Goal: Task Accomplishment & Management: Use online tool/utility

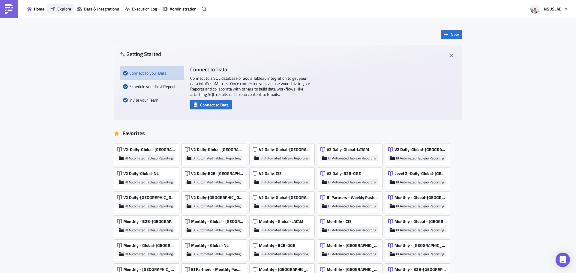
click at [60, 8] on span "Explore" at bounding box center [64, 9] width 14 height 6
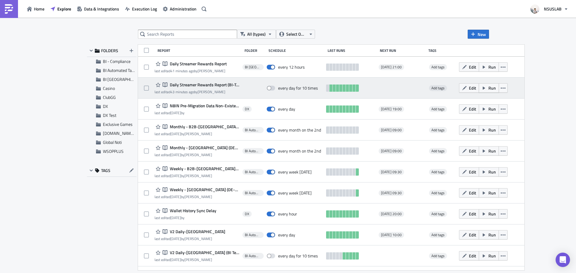
click at [479, 91] on button "Run" at bounding box center [489, 87] width 20 height 9
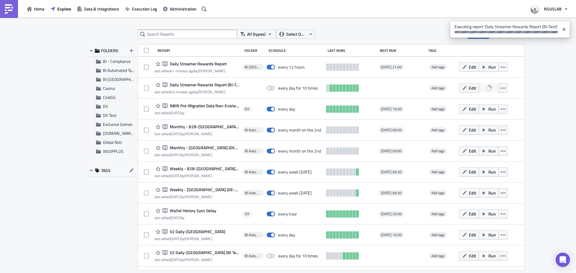
click at [71, 42] on div "All (types) Select Owner New FOLDERS BI - Compliance BI Automated Tableau Repor…" at bounding box center [288, 146] width 576 height 256
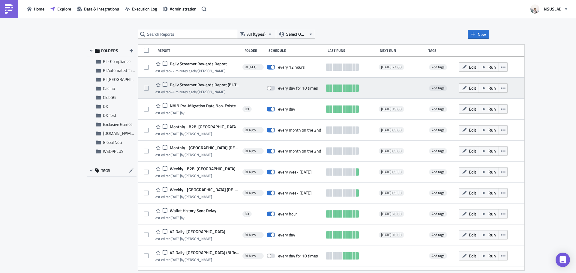
click at [488, 90] on span "Run" at bounding box center [491, 88] width 7 height 6
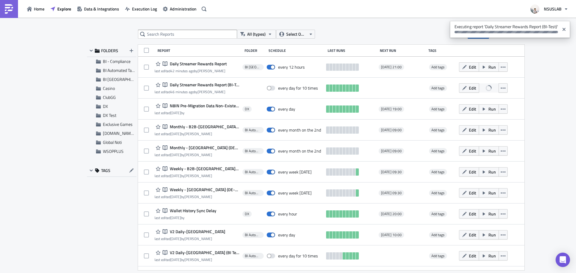
click at [514, 91] on div "All (types) Select Owner New FOLDERS BI - Compliance BI Automated Tableau Repor…" at bounding box center [288, 146] width 576 height 256
click at [50, 73] on div "All (types) Select Owner New FOLDERS BI - Compliance BI Automated Tableau Repor…" at bounding box center [288, 146] width 576 height 256
click at [70, 69] on div "All (types) Select Owner New FOLDERS BI - Compliance BI Automated Tableau Repor…" at bounding box center [288, 146] width 576 height 256
click at [80, 128] on div "All (types) Select Owner New FOLDERS BI - Compliance BI Automated Tableau Repor…" at bounding box center [288, 146] width 576 height 256
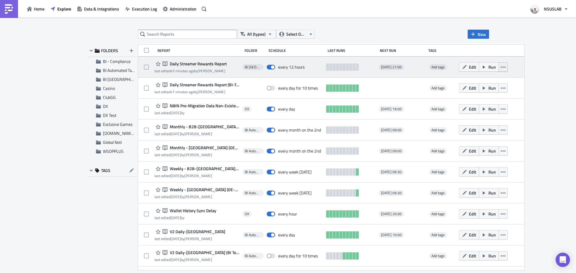
click at [501, 68] on icon "button" at bounding box center [503, 67] width 5 height 5
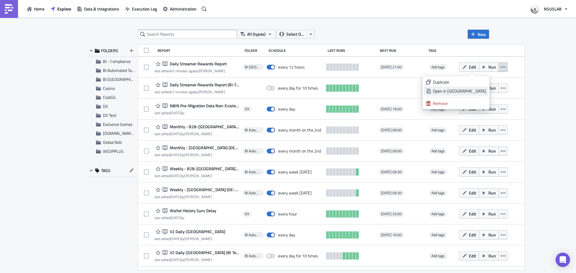
click at [477, 91] on div "Open in [GEOGRAPHIC_DATA]" at bounding box center [459, 91] width 53 height 6
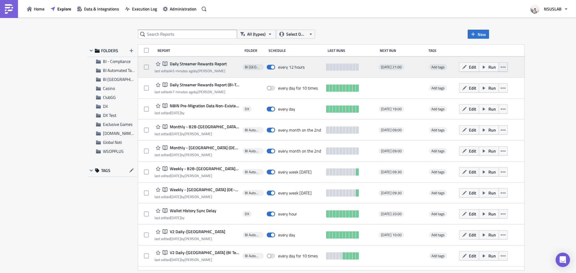
click at [501, 69] on icon "button" at bounding box center [503, 67] width 5 height 5
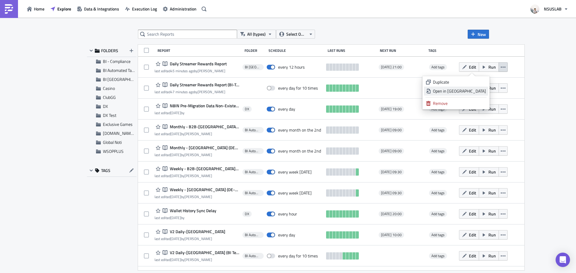
click at [476, 90] on div "Open in [GEOGRAPHIC_DATA]" at bounding box center [459, 91] width 53 height 6
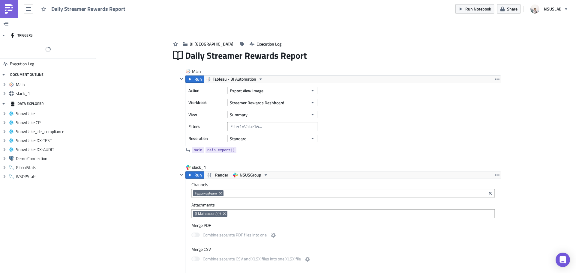
click at [129, 94] on div "Add Image BI Toronto Execution Log Daily Streamer Rewards Report Main Run Table…" at bounding box center [336, 241] width 480 height 447
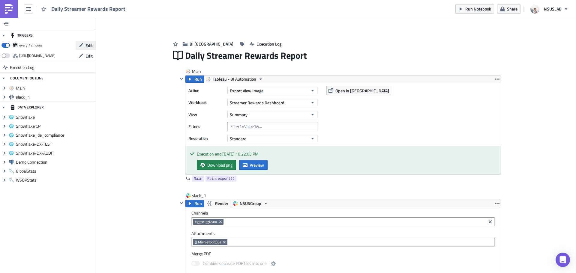
click at [87, 48] on span "Edit" at bounding box center [88, 45] width 7 height 6
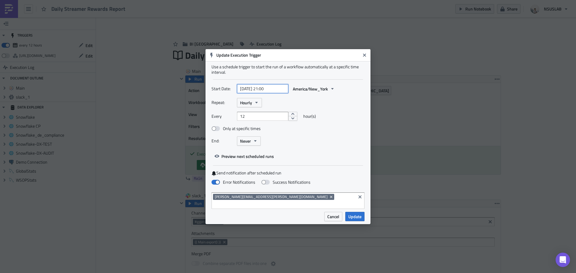
click at [270, 93] on input "[DATE] 21:00" at bounding box center [262, 88] width 51 height 9
select select "7"
select select "2025"
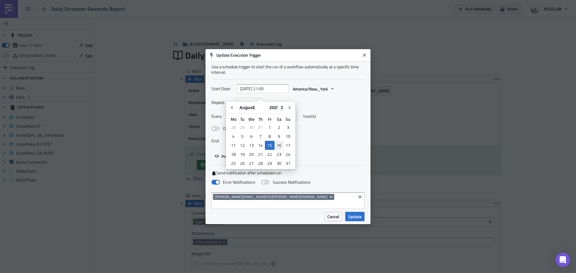
click at [281, 143] on div "16" at bounding box center [278, 145] width 9 height 8
type input "[DATE] 21:00"
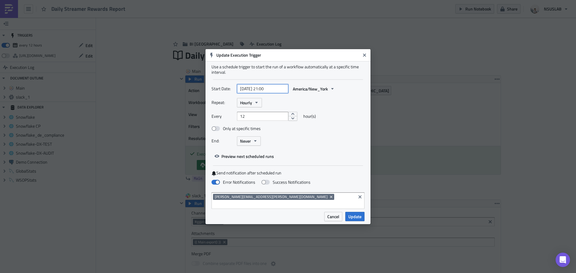
click at [268, 93] on input "[DATE] 21:00" at bounding box center [262, 88] width 51 height 9
select select "7"
select select "2025"
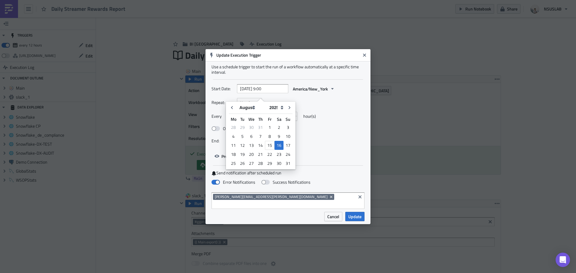
type input "[DATE] 09:00"
click at [325, 103] on div "Repeat: Hourly" at bounding box center [287, 102] width 153 height 9
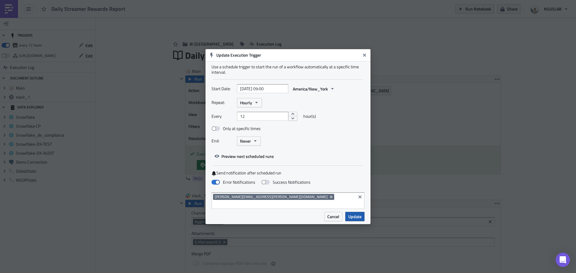
click at [354, 214] on span "Update" at bounding box center [354, 217] width 13 height 6
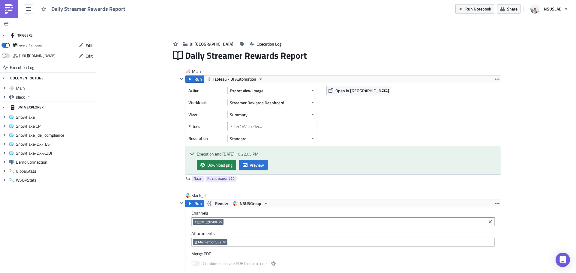
click at [165, 121] on div "BI Toronto Execution Log Daily Streamer Rewards Report Main Run Tableau - BI Au…" at bounding box center [336, 260] width 342 height 466
click at [13, 9] on img at bounding box center [9, 9] width 10 height 10
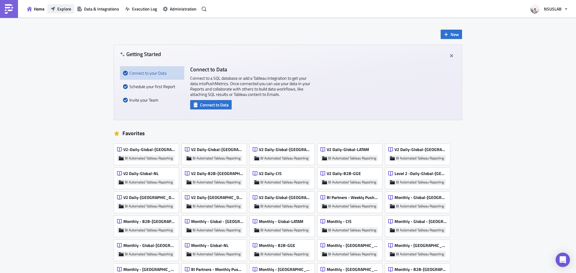
click at [59, 12] on button "Explore" at bounding box center [60, 8] width 27 height 9
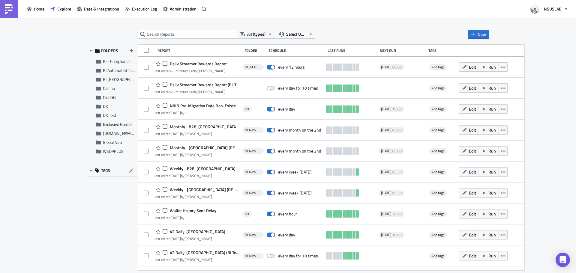
click at [518, 88] on div "All (types) Select Owner New FOLDERS BI - Compliance BI Automated Tableau Repor…" at bounding box center [288, 146] width 576 height 256
click at [513, 98] on div "All (types) Select Owner New FOLDERS BI - Compliance BI Automated Tableau Repor…" at bounding box center [288, 146] width 576 height 256
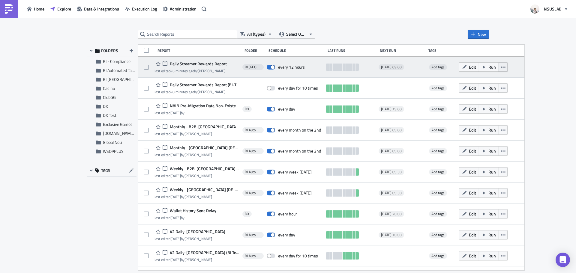
click at [498, 68] on button "button" at bounding box center [502, 66] width 9 height 9
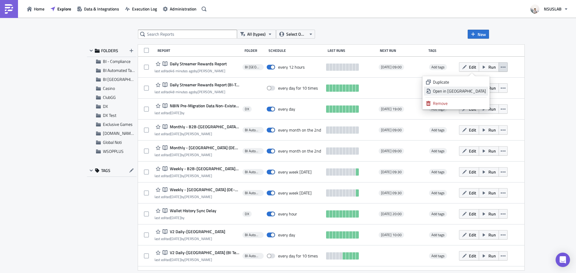
click at [473, 89] on div "Open in [GEOGRAPHIC_DATA]" at bounding box center [459, 91] width 53 height 6
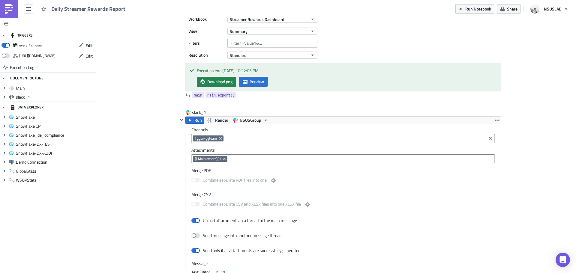
scroll to position [90, 0]
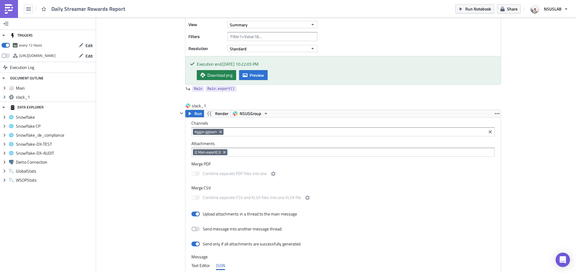
click at [137, 109] on div "Add Image BI Toronto Execution Log Daily Streamer Rewards Report Main Run Table…" at bounding box center [336, 165] width 480 height 475
click at [144, 76] on div "Add Image BI Toronto Execution Log Daily Streamer Rewards Report Main Run Table…" at bounding box center [336, 165] width 480 height 475
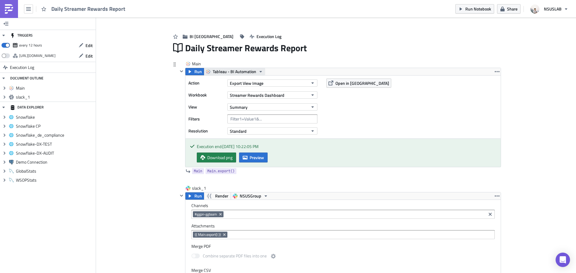
scroll to position [0, 0]
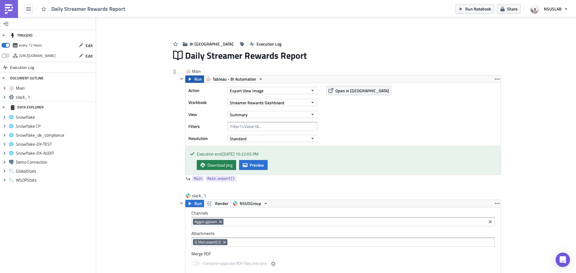
click at [196, 77] on span "Run" at bounding box center [197, 79] width 7 height 7
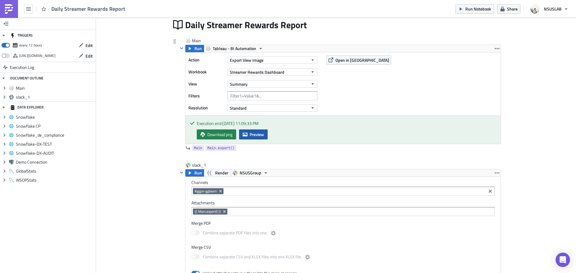
scroll to position [30, 0]
click at [255, 137] on span "Preview" at bounding box center [257, 135] width 14 height 6
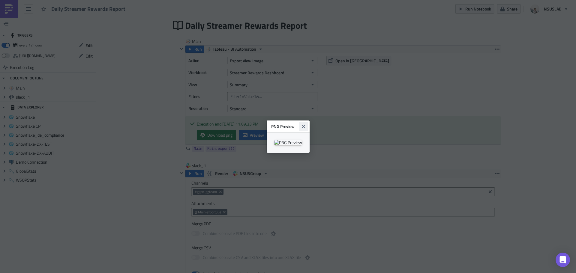
click at [305, 125] on icon "Close" at bounding box center [303, 126] width 3 height 3
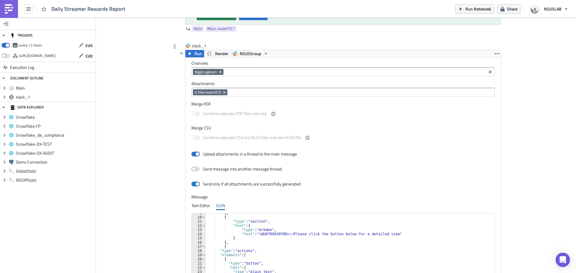
scroll to position [67, 0]
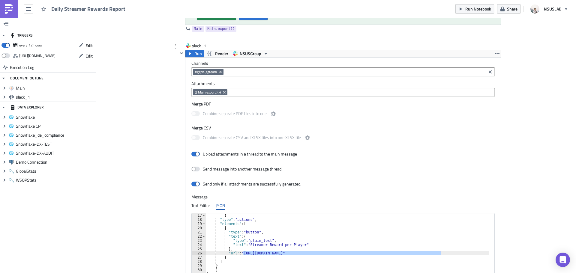
drag, startPoint x: 242, startPoint y: 253, endPoint x: 438, endPoint y: 254, distance: 195.5
click at [438, 254] on div "{ "type" : "actions" , "elements" : [ { "type" : "button" , "text" : { "type" :…" at bounding box center [351, 249] width 291 height 71
click at [511, 183] on div "Add Image BI Toronto Execution Log Daily Streamer Rewards Report Main Run Table…" at bounding box center [336, 105] width 480 height 475
click at [149, 66] on div "Add Image BI Toronto Execution Log Daily Streamer Rewards Report Main Run Table…" at bounding box center [336, 105] width 480 height 475
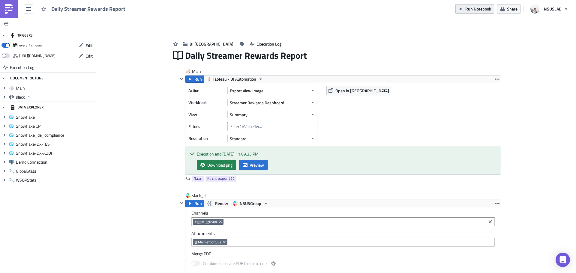
click at [460, 9] on icon "button" at bounding box center [460, 8] width 2 height 3
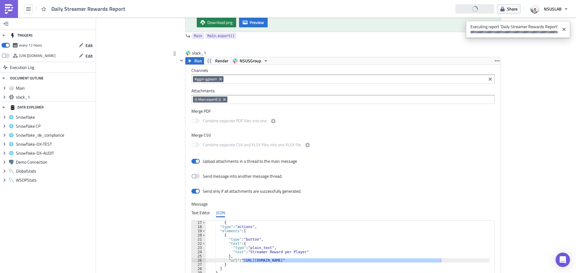
scroll to position [150, 0]
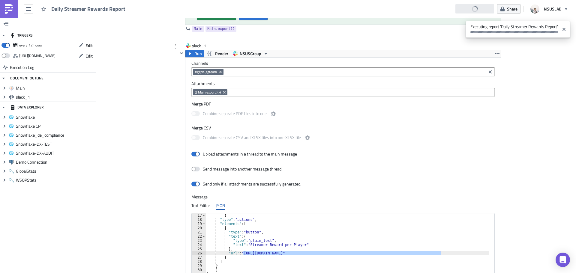
type textarea "},"
click at [389, 248] on div "{ "type" : "actions" , "elements" : [ { "type" : "button" , "text" : { "type" :…" at bounding box center [351, 249] width 291 height 71
click at [520, 196] on div "Add Image BI Toronto Execution Log Daily Streamer Rewards Report Main Run Table…" at bounding box center [336, 105] width 480 height 475
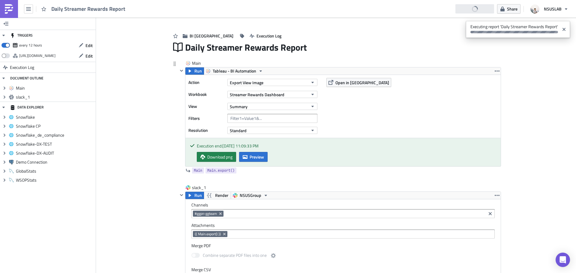
scroll to position [0, 0]
